Goal: Check status: Check status

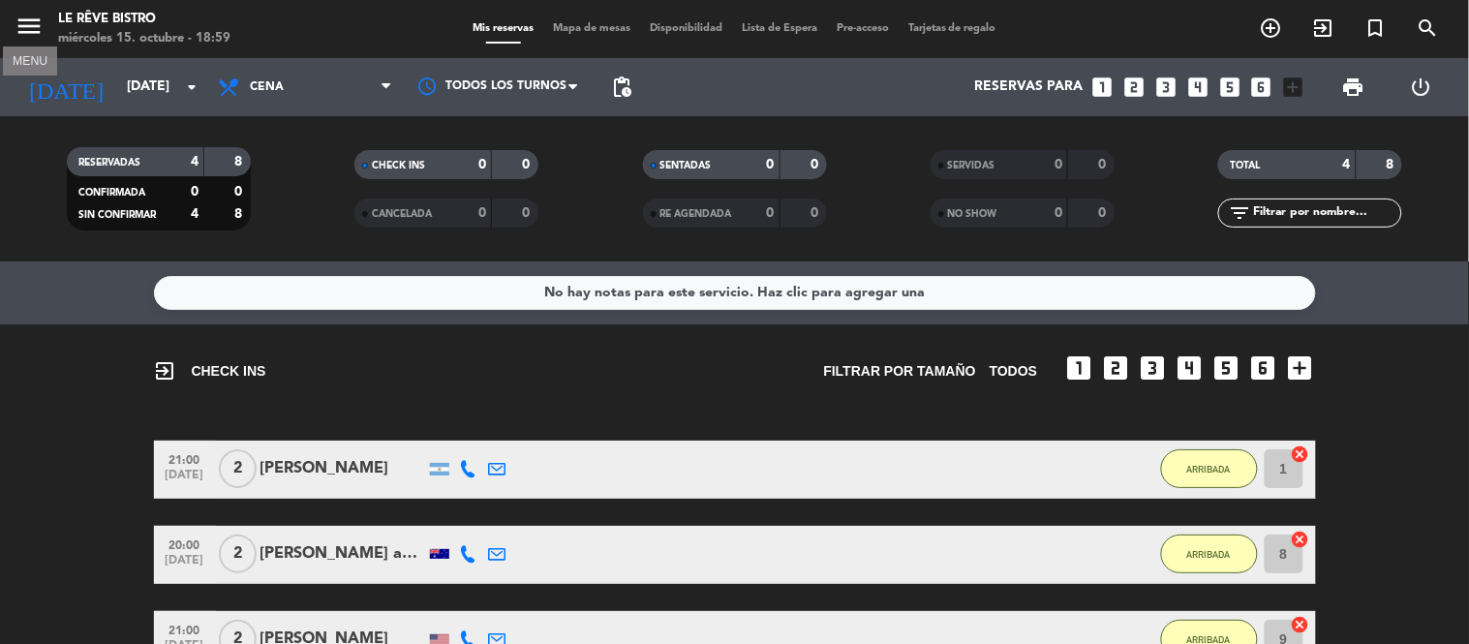
click at [15, 35] on icon "menu" at bounding box center [29, 26] width 29 height 29
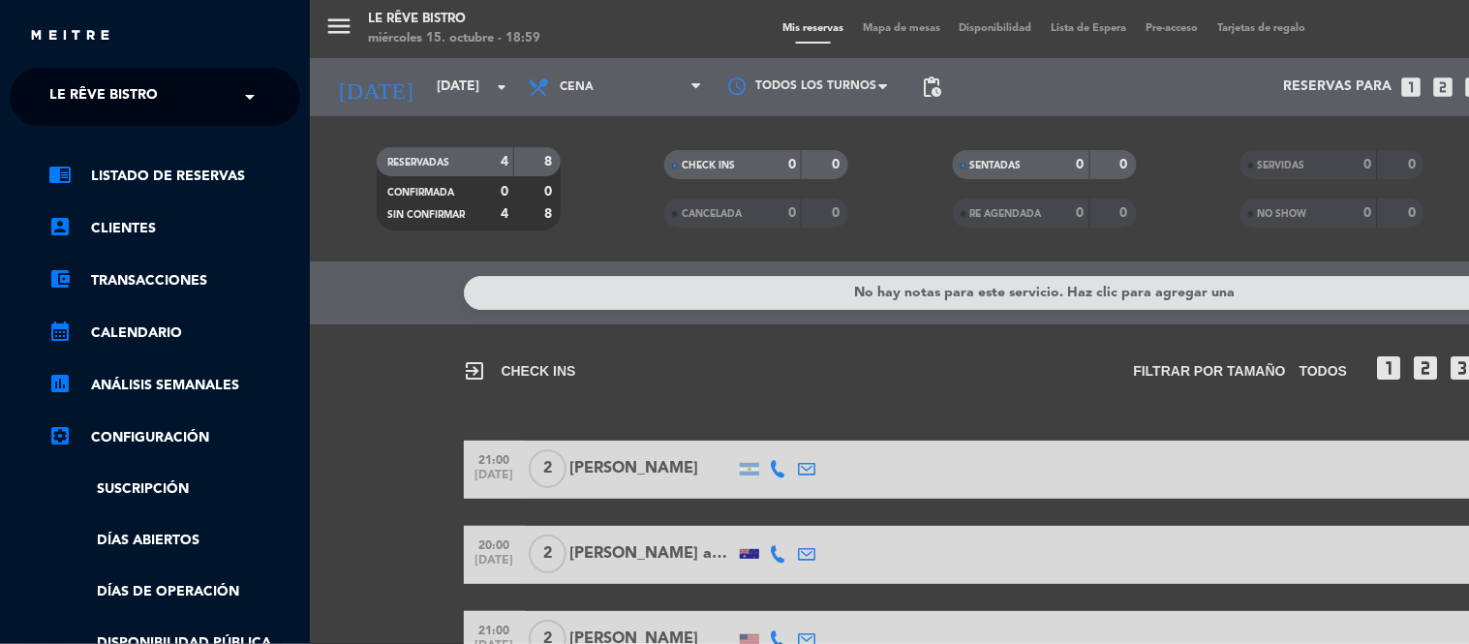
click at [201, 111] on input "text" at bounding box center [157, 97] width 236 height 43
click at [440, 98] on div "menu Le Rêve Bistro [DATE] 15. octubre - 18:59 Mis reservas Mapa de mesas Dispo…" at bounding box center [1044, 322] width 1469 height 644
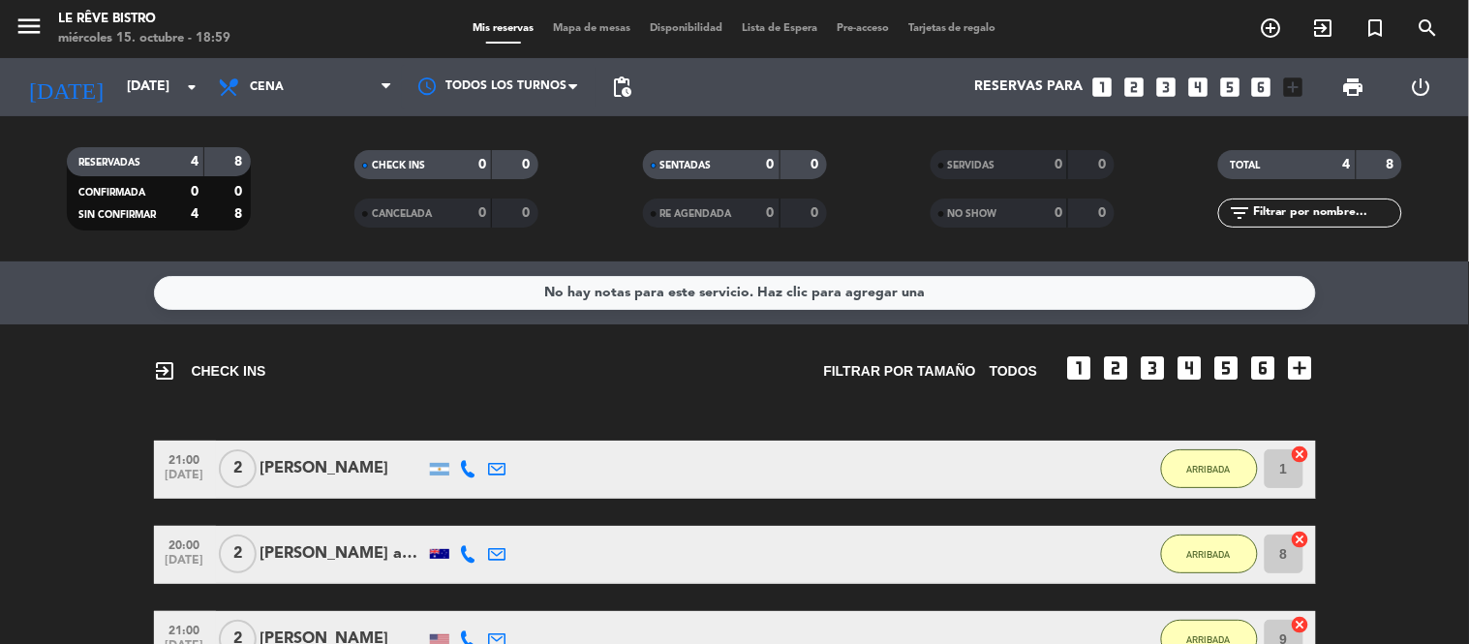
click at [447, 88] on div "menu Le Rêve Bistro [DATE] 15. octubre - 18:59 Mis reservas Mapa de mesas Dispo…" at bounding box center [734, 322] width 1469 height 644
click at [159, 92] on input "[DATE]" at bounding box center [209, 87] width 184 height 35
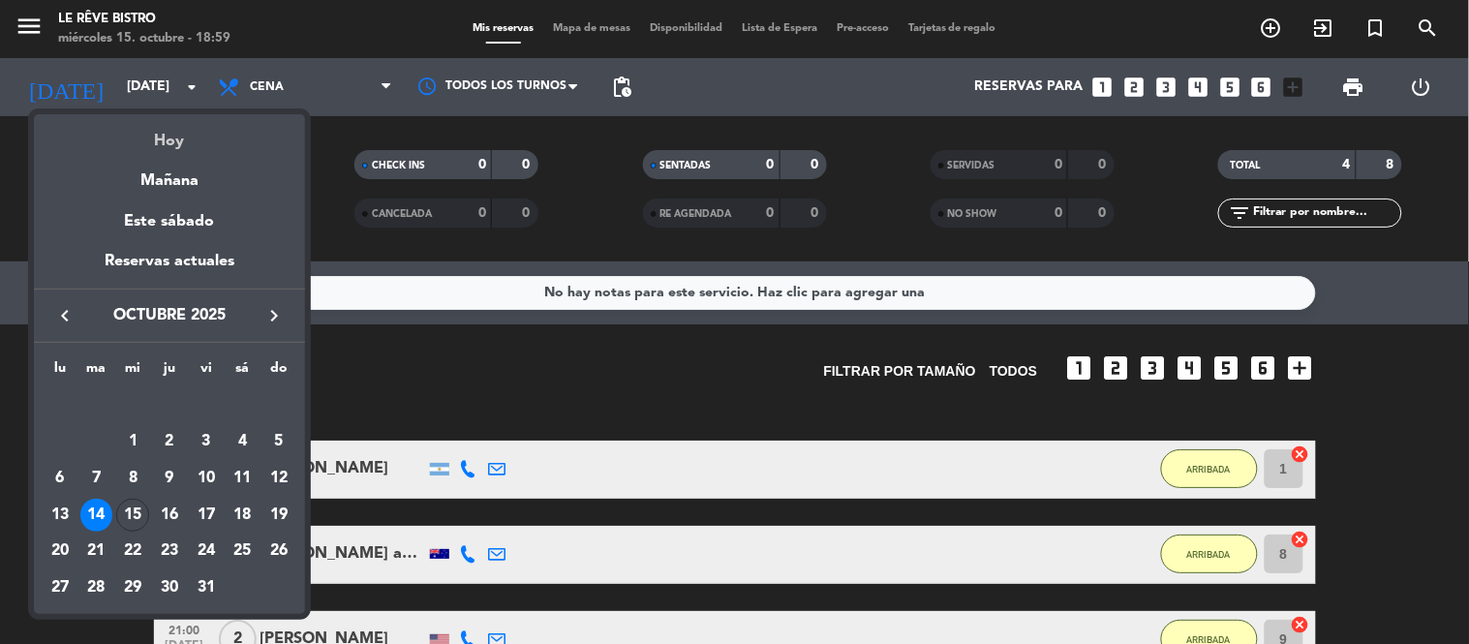
click at [184, 137] on div "Hoy" at bounding box center [169, 134] width 271 height 40
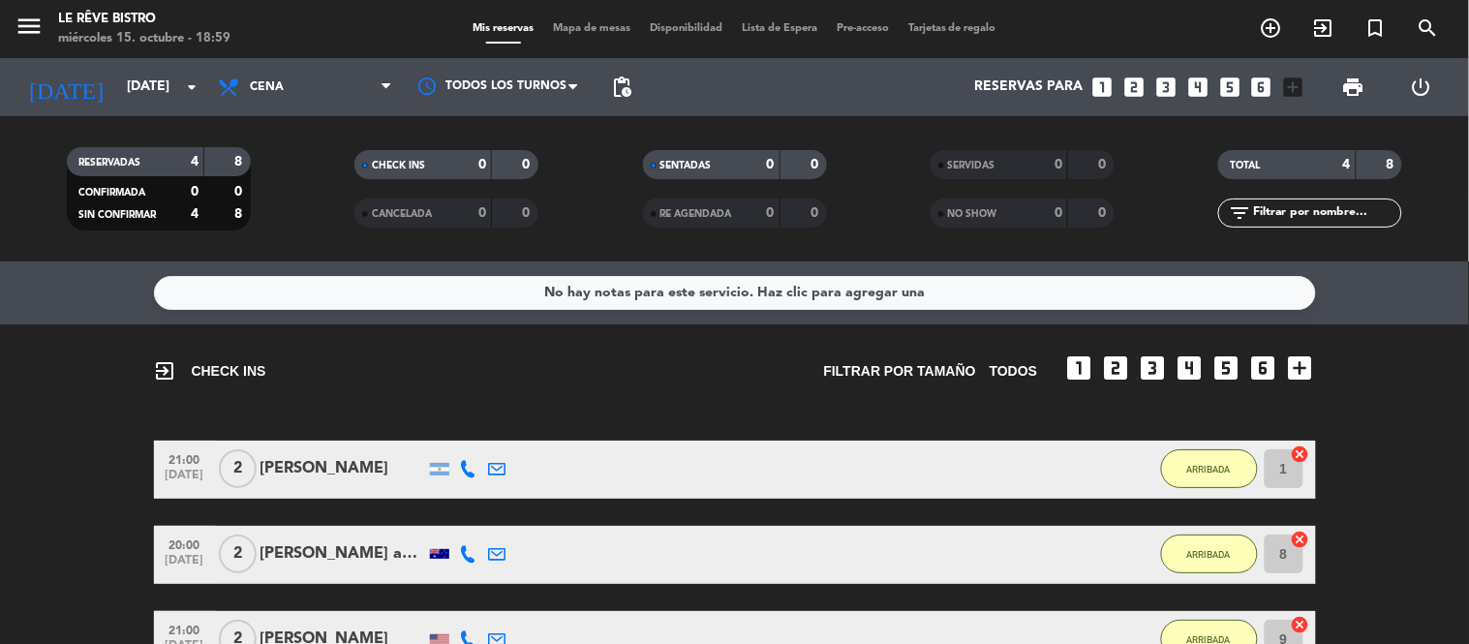
type input "[DATE]"
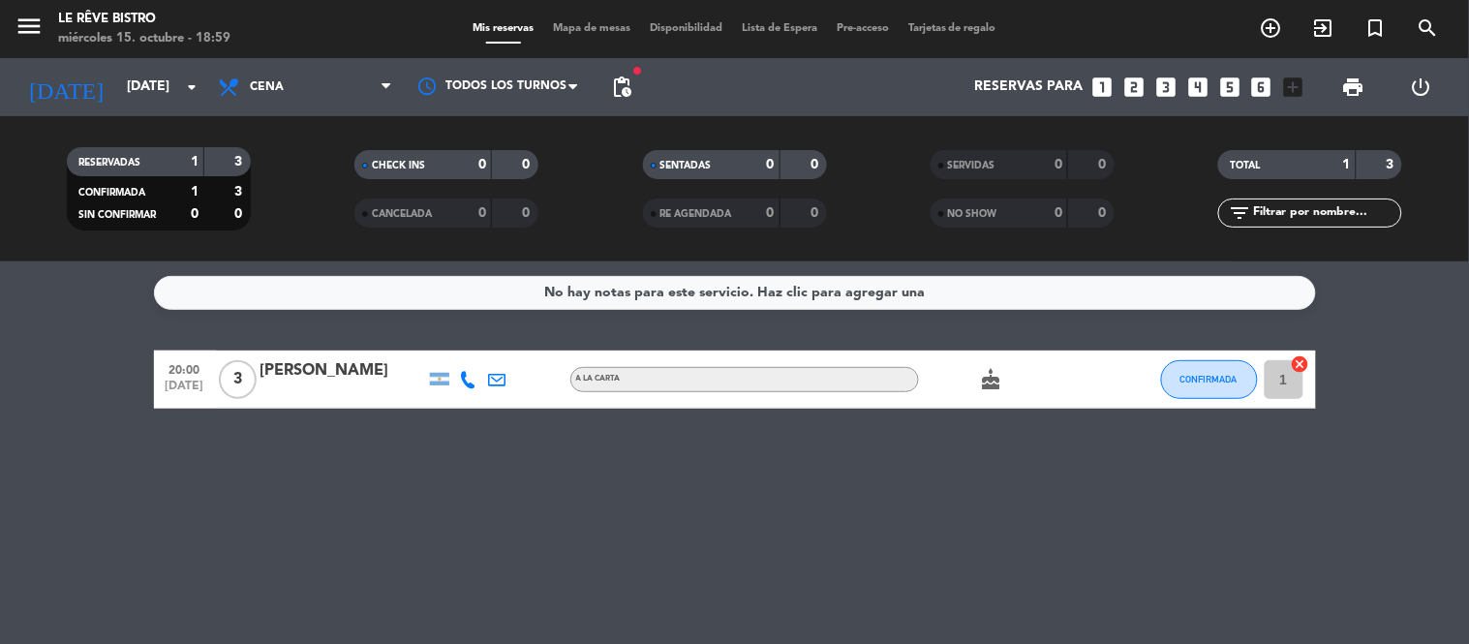
click at [507, 484] on div "No hay notas para este servicio. Haz clic para agregar una 20:00 [DATE] 3 [PERS…" at bounding box center [734, 452] width 1469 height 382
click at [29, 27] on icon "menu" at bounding box center [29, 26] width 29 height 29
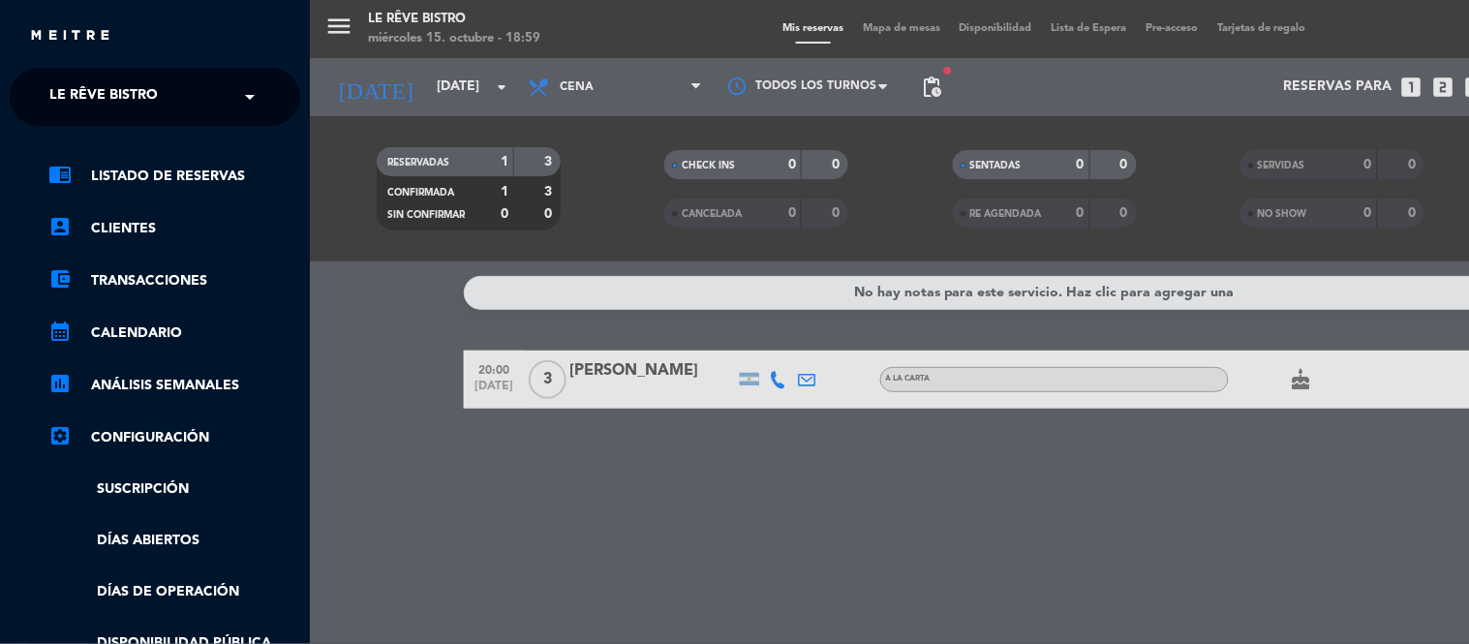
click at [122, 99] on span "Le Rêve Bistro" at bounding box center [103, 96] width 108 height 41
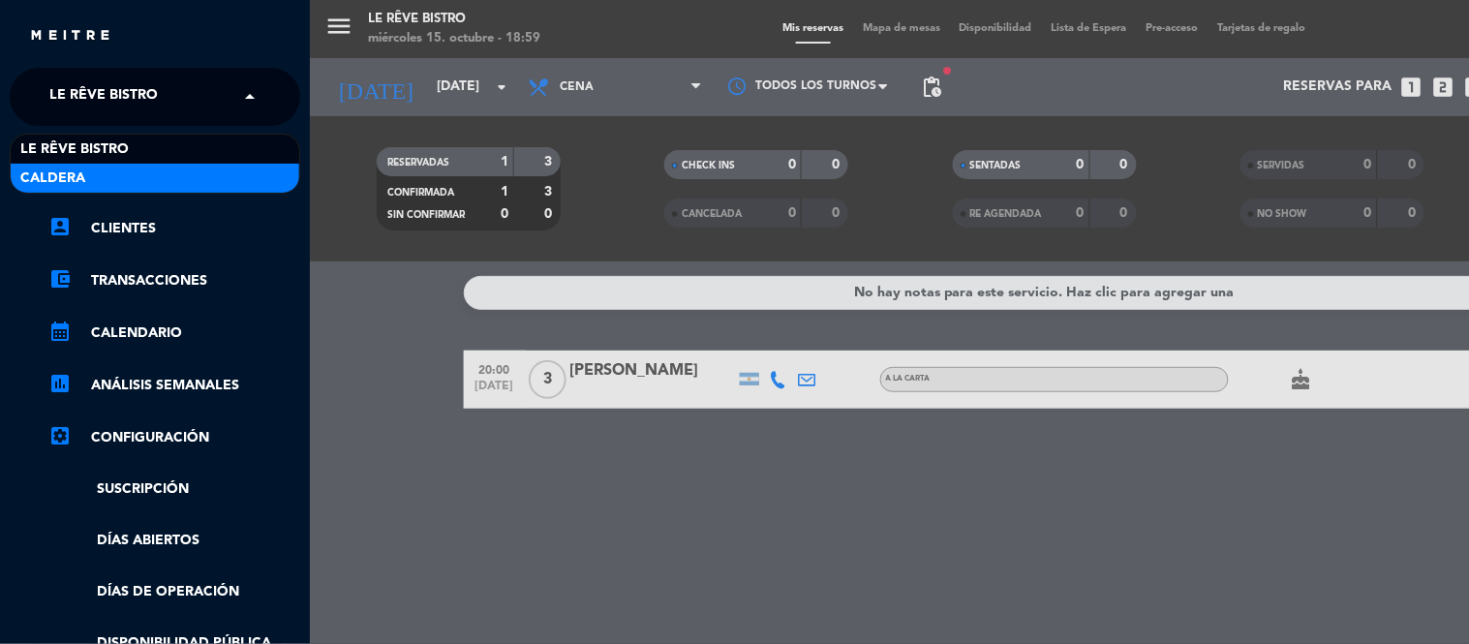
click at [182, 169] on div "Caldera" at bounding box center [155, 178] width 289 height 29
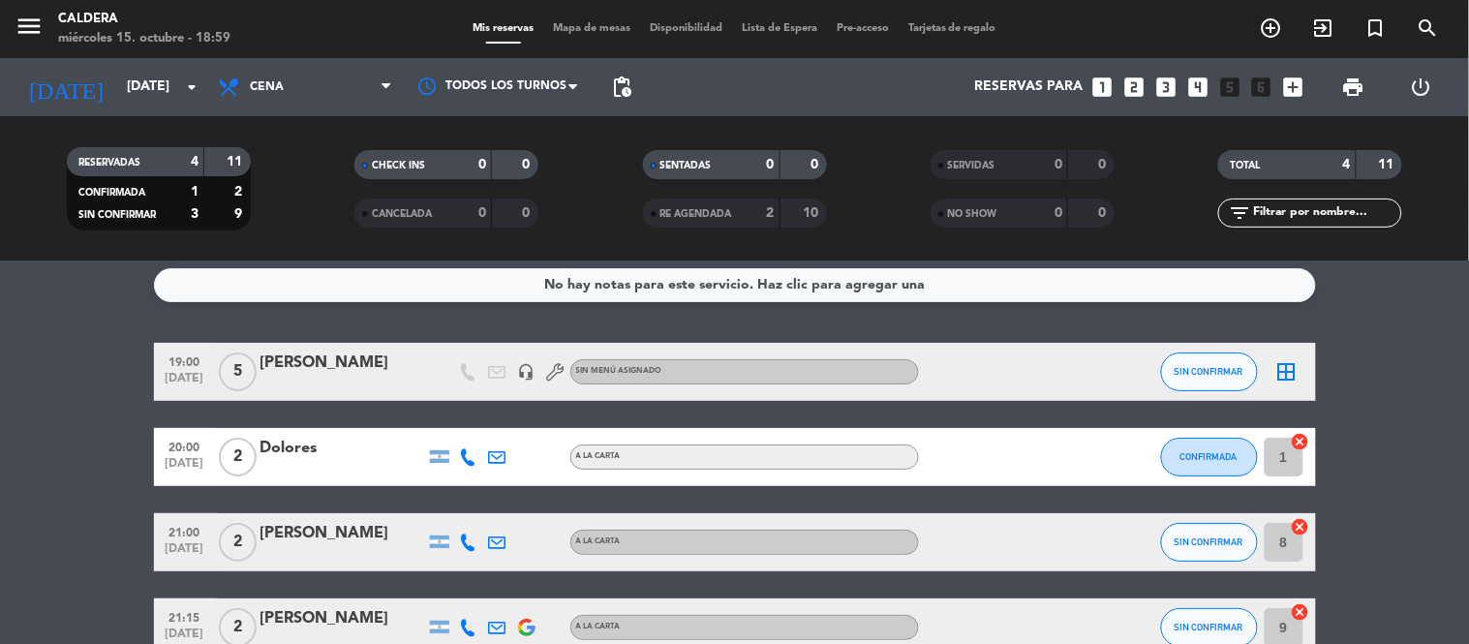
scroll to position [107, 0]
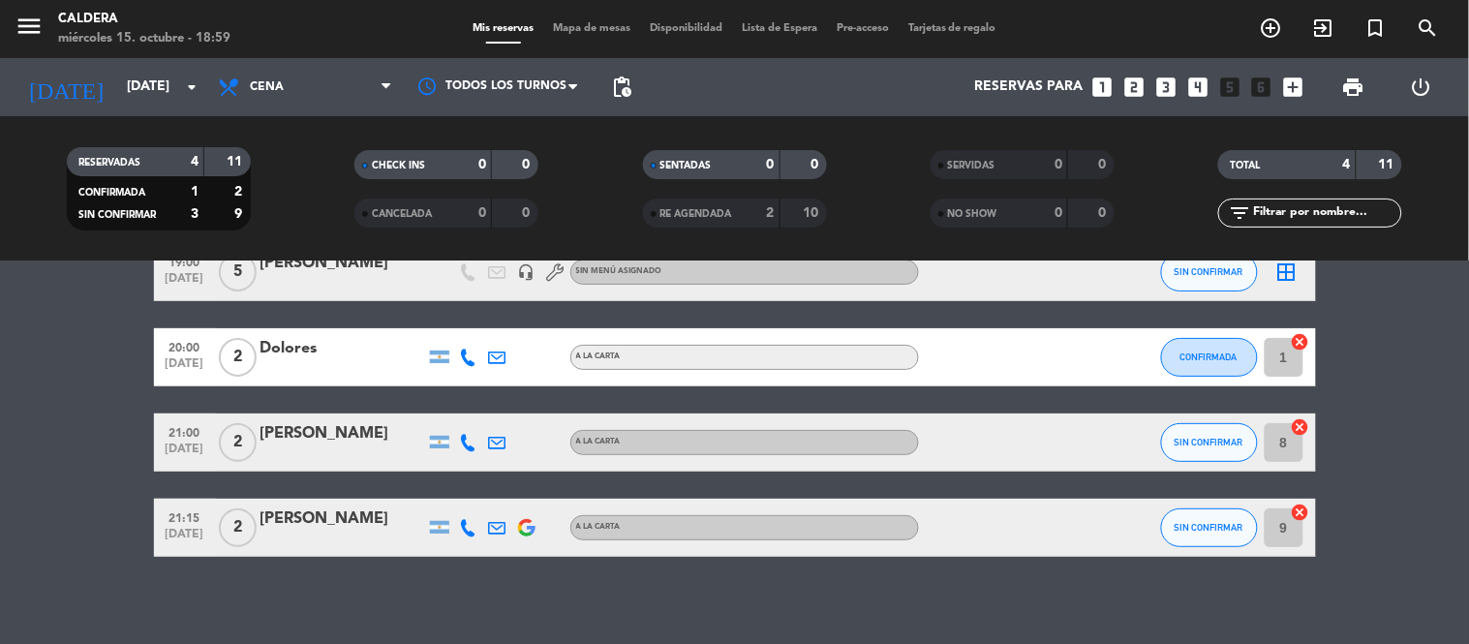
click at [1347, 333] on bookings-row "19:00 [DATE] 5 [PERSON_NAME] headset_mic Sin menú asignado SIN CONFIRMAR border…" at bounding box center [734, 400] width 1469 height 314
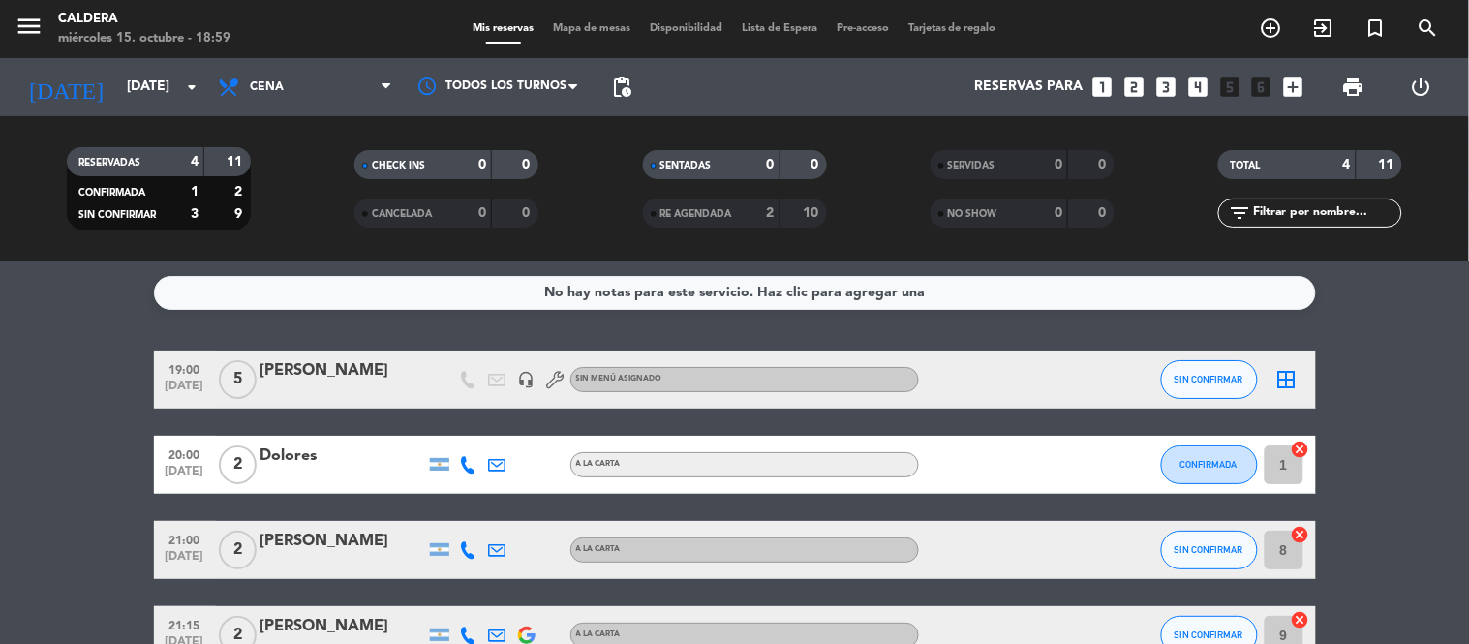
scroll to position [116, 0]
